Goal: Check status: Check status

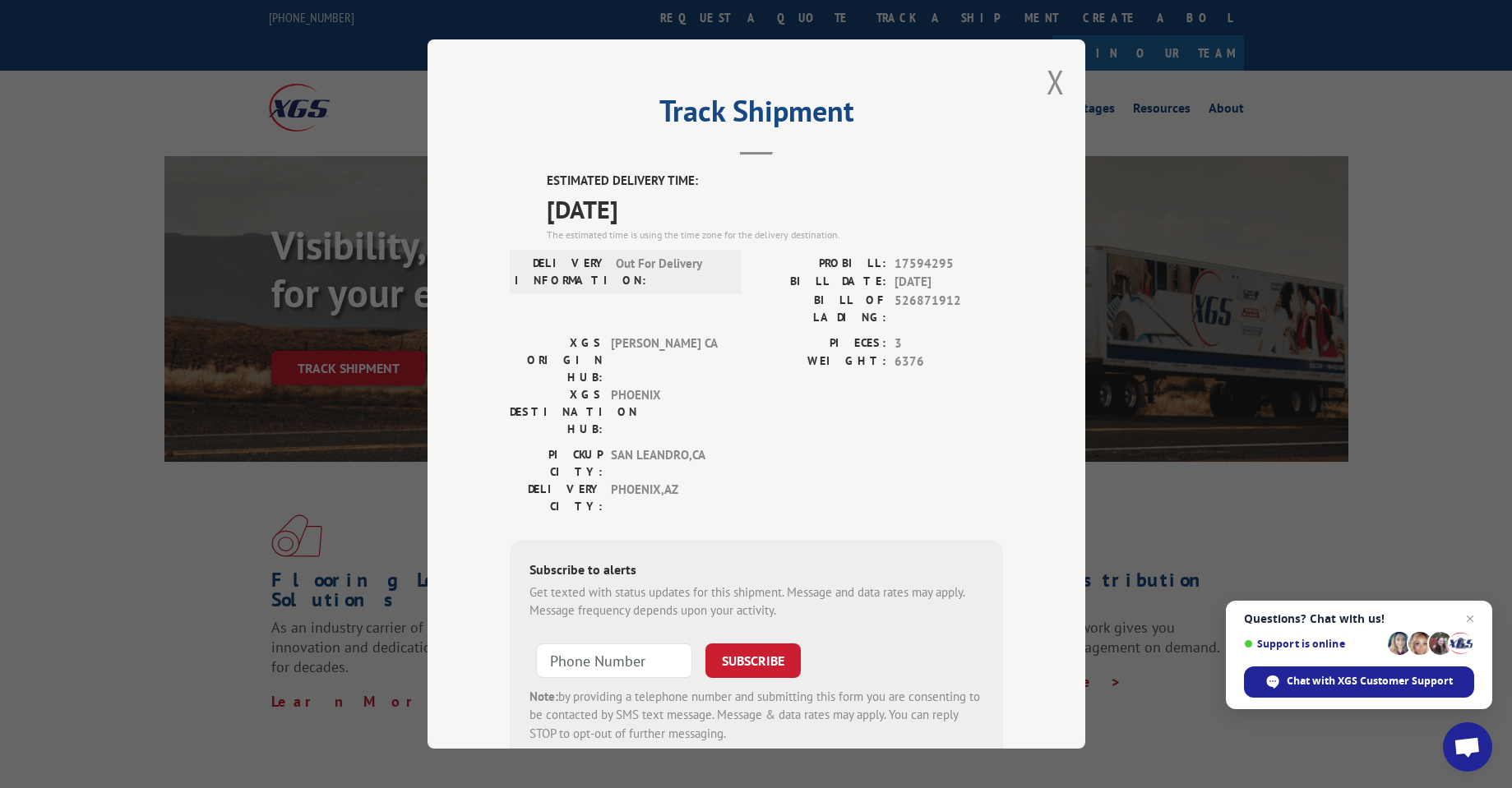
click at [903, 260] on span "17594295" at bounding box center [949, 264] width 109 height 19
copy span "17594295"
click at [1039, 101] on div "Track Shipment ESTIMATED DELIVERY TIME: [DATE] The estimated time is using the …" at bounding box center [756, 394] width 658 height 710
click at [1047, 87] on button "Close modal" at bounding box center [1055, 82] width 18 height 43
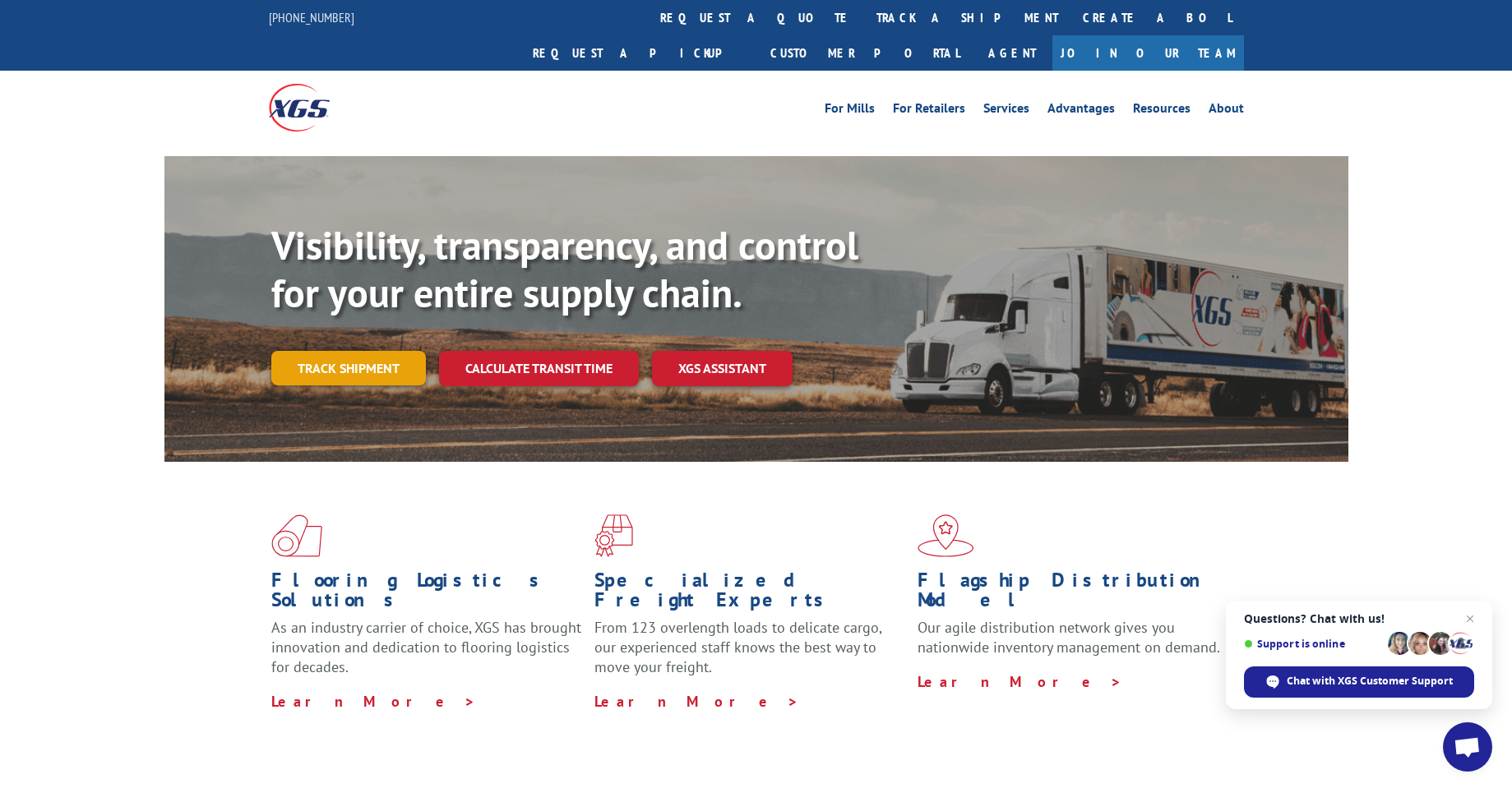
click at [331, 351] on link "Track shipment" at bounding box center [348, 368] width 155 height 35
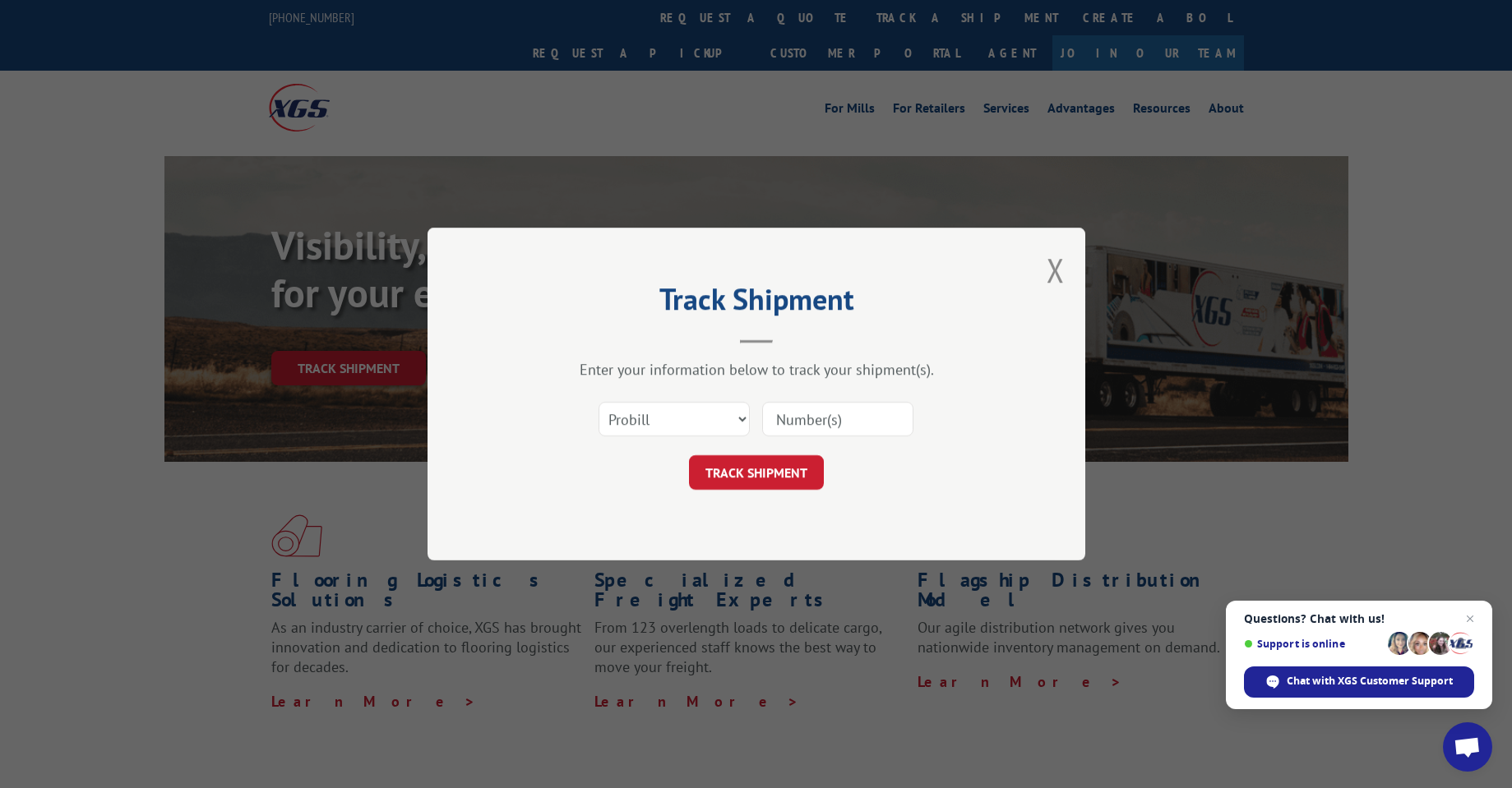
drag, startPoint x: 849, startPoint y: 426, endPoint x: 831, endPoint y: 437, distance: 21.1
click at [849, 426] on input at bounding box center [838, 419] width 151 height 35
paste input "17594295"
type input "17594295"
click at [763, 468] on button "TRACK SHIPMENT" at bounding box center [756, 472] width 135 height 35
